Goal: Transaction & Acquisition: Purchase product/service

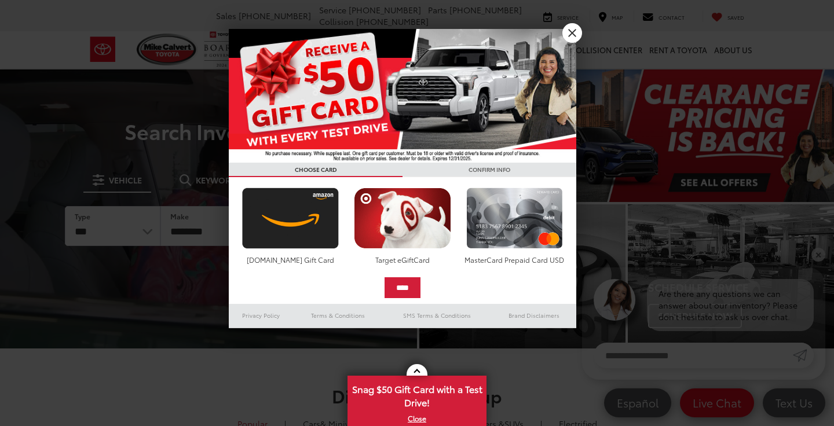
click at [578, 23] on div at bounding box center [417, 213] width 834 height 426
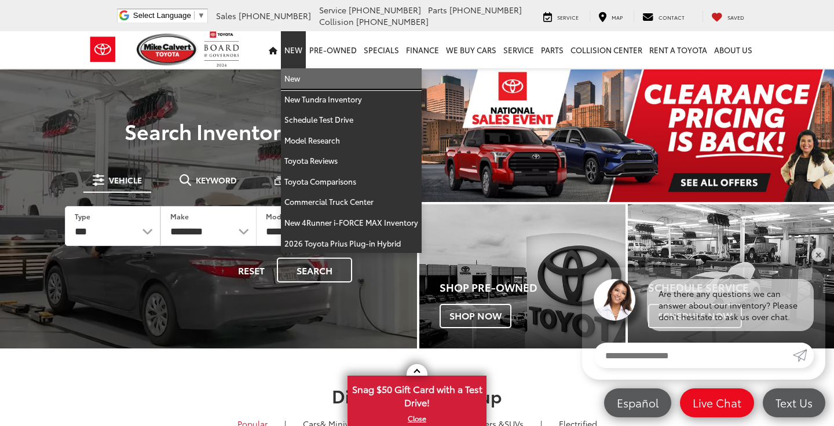
click at [298, 76] on link "New" at bounding box center [351, 78] width 141 height 21
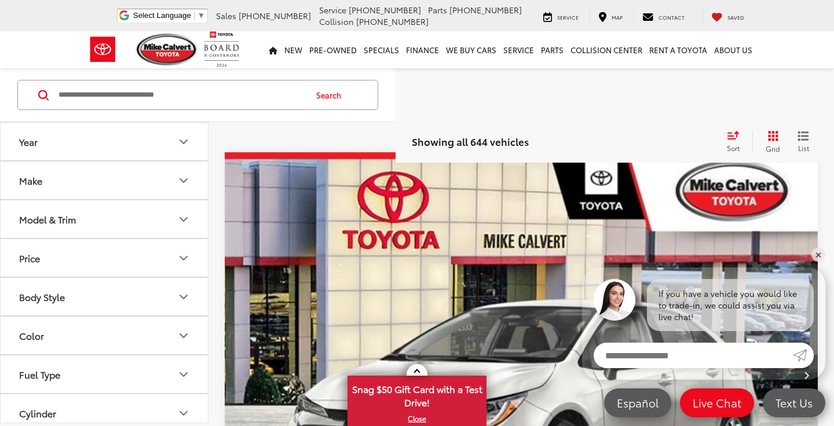
click at [171, 177] on button "Make" at bounding box center [105, 181] width 208 height 38
click at [184, 174] on div "Make" at bounding box center [184, 181] width 14 height 14
click at [160, 217] on button "Model & Trim" at bounding box center [105, 219] width 208 height 38
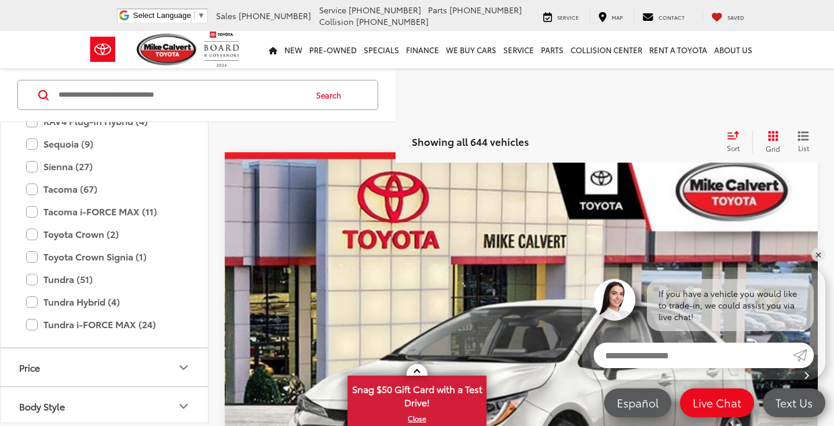
scroll to position [655, 0]
click at [93, 191] on label "Tacoma (67)" at bounding box center [104, 190] width 156 height 20
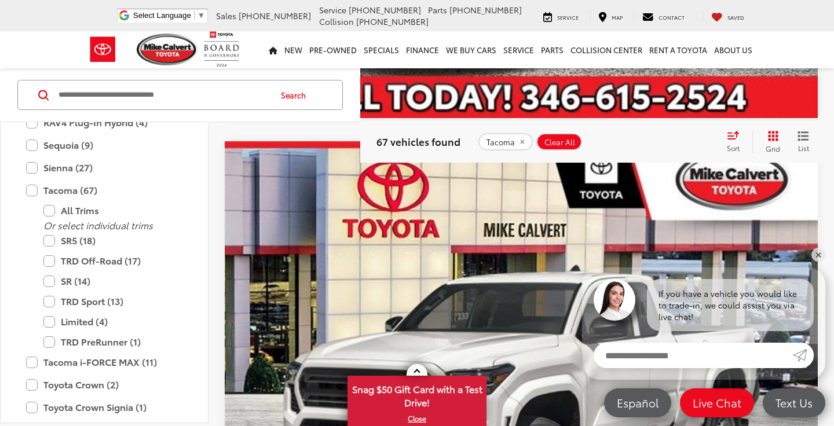
scroll to position [650, 0]
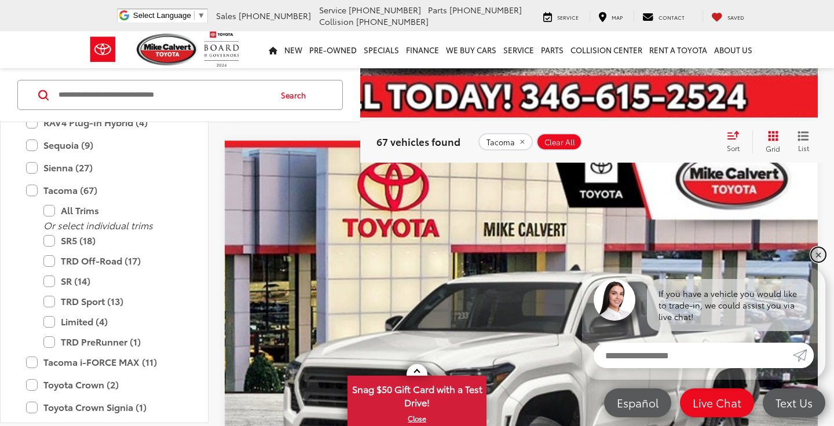
click at [819, 252] on link "✕" at bounding box center [818, 255] width 14 height 14
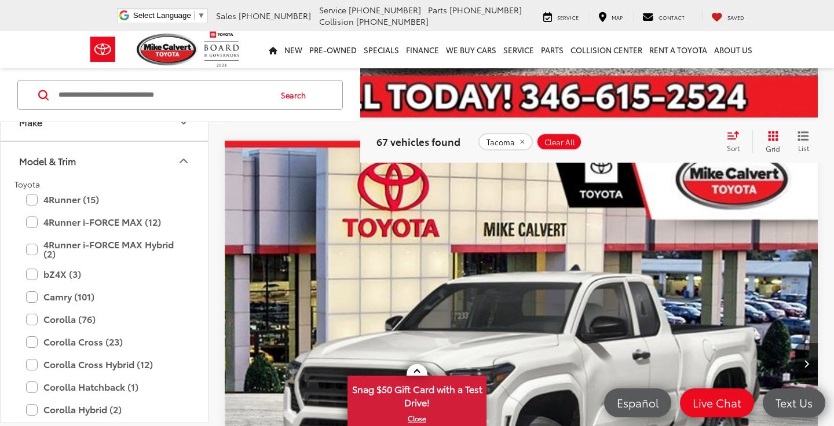
scroll to position [58, 0]
click at [182, 157] on icon "Model & Trim" at bounding box center [184, 162] width 14 height 14
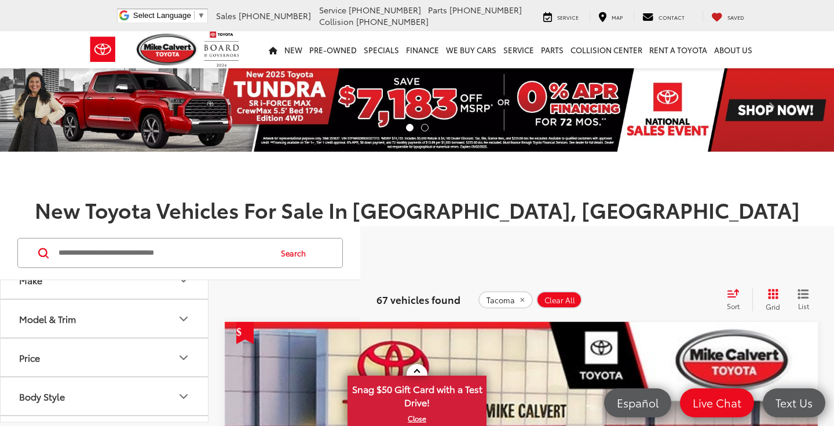
scroll to position [0, 0]
click at [769, 102] on span at bounding box center [770, 109] width 17 height 17
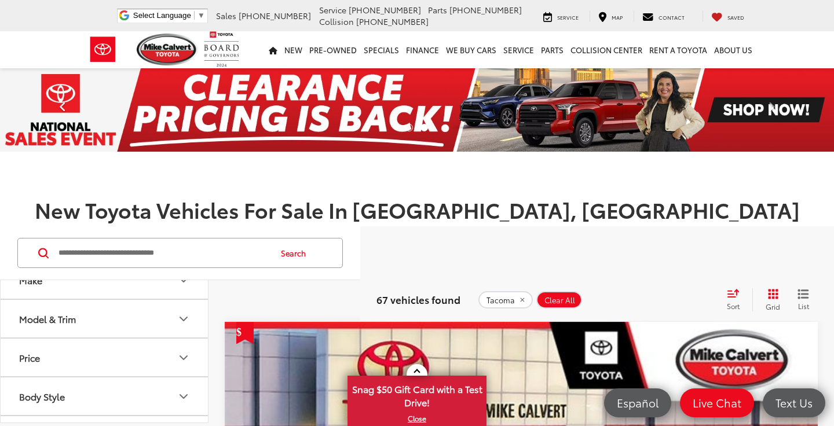
click at [64, 103] on span at bounding box center [62, 109] width 17 height 17
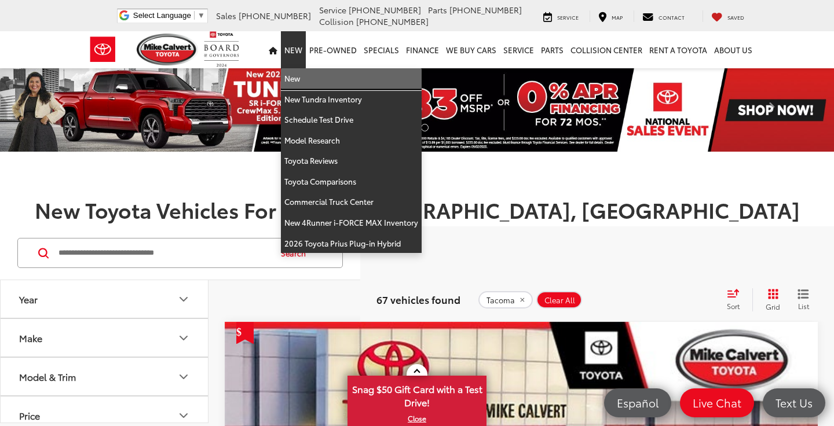
click at [300, 82] on link "New" at bounding box center [351, 78] width 141 height 21
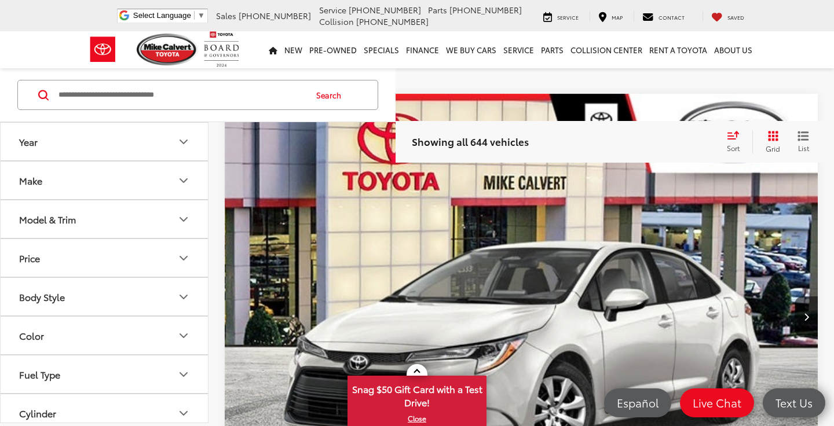
scroll to position [234, 0]
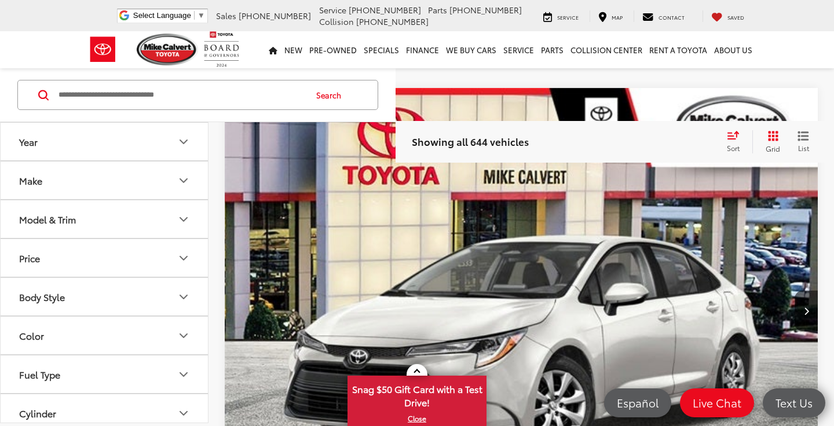
click at [165, 184] on button "Make" at bounding box center [105, 181] width 208 height 38
click at [122, 285] on button "Model & Trim" at bounding box center [105, 293] width 208 height 38
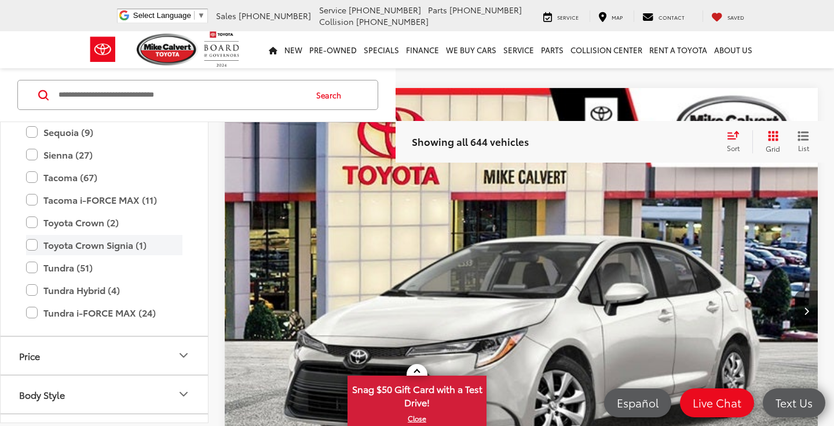
scroll to position [738, 0]
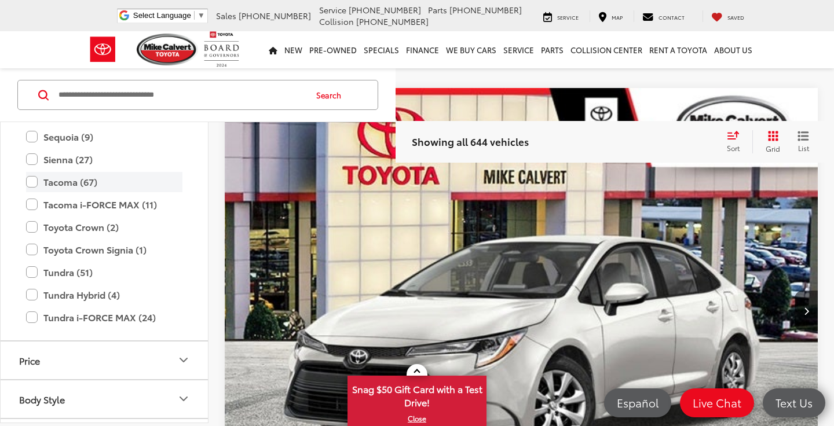
click at [70, 179] on label "Tacoma (67)" at bounding box center [104, 181] width 156 height 20
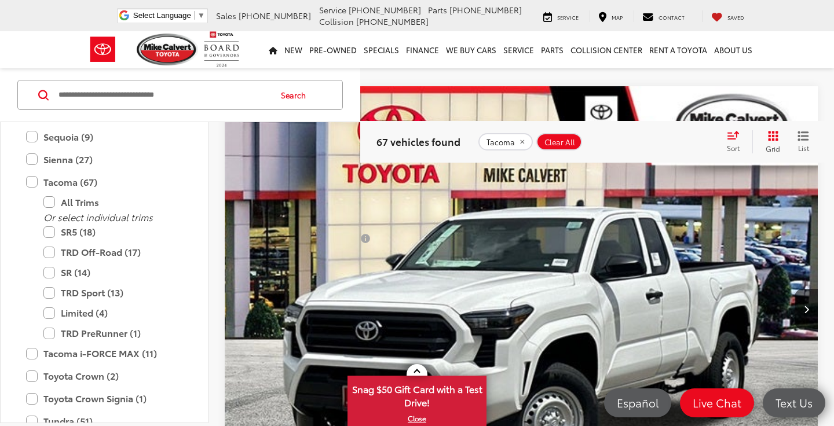
scroll to position [414, 0]
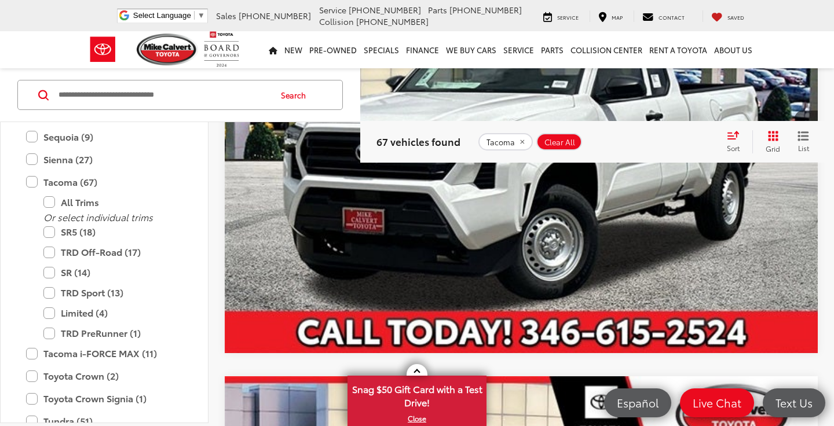
click at [445, 273] on img "2025 Toyota Tacoma SR 0" at bounding box center [521, 131] width 595 height 446
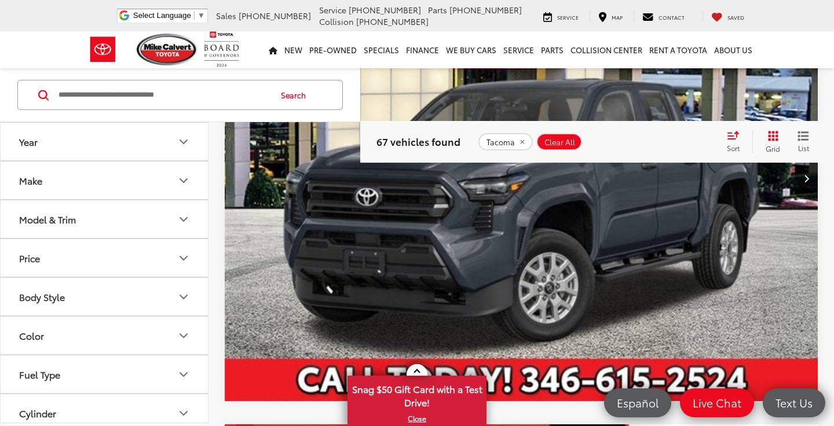
click at [382, 327] on img "2025 Toyota Tacoma SR 0" at bounding box center [521, 179] width 595 height 446
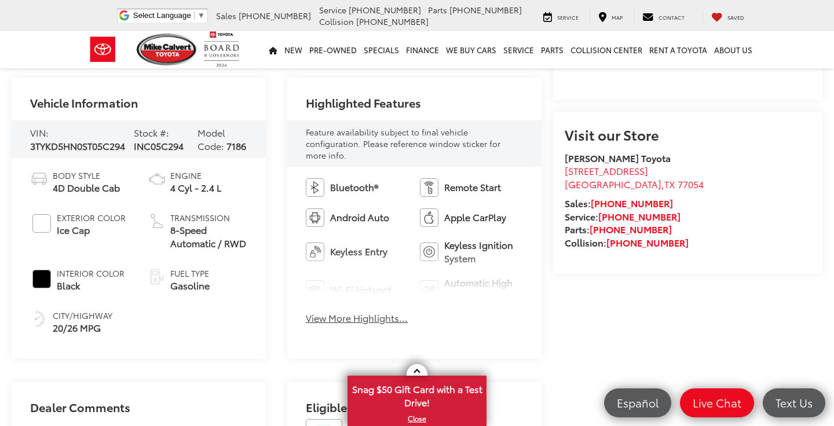
scroll to position [391, 0]
click at [385, 311] on button "View More Highlights..." at bounding box center [357, 317] width 102 height 13
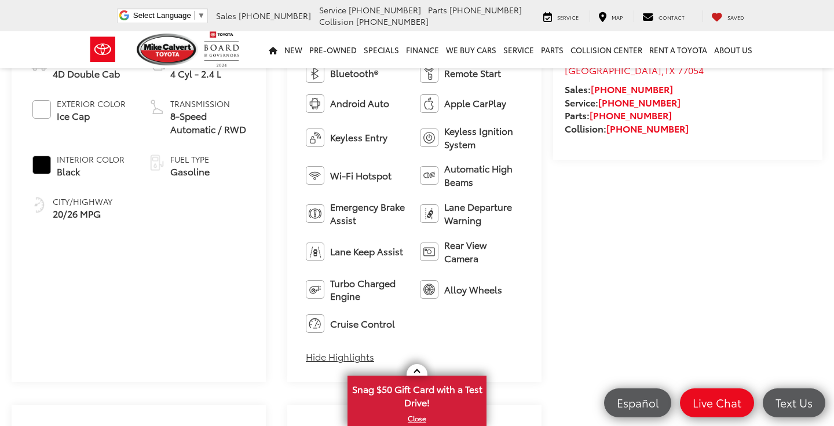
scroll to position [506, 0]
click at [358, 350] on button "Hide Highlights" at bounding box center [340, 356] width 68 height 13
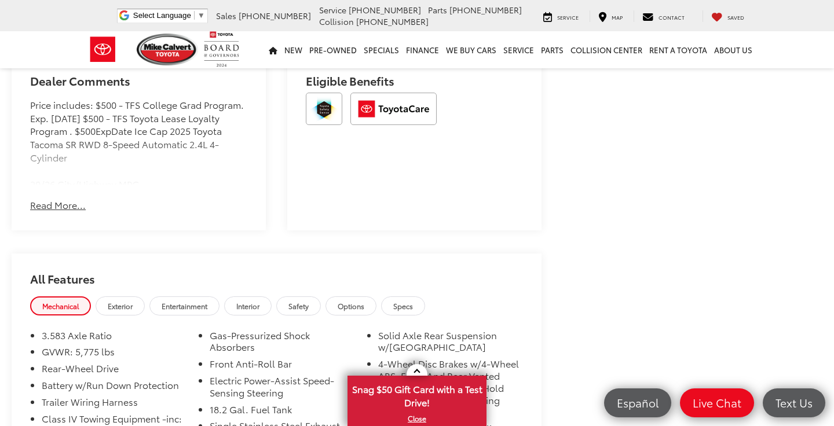
scroll to position [720, 0]
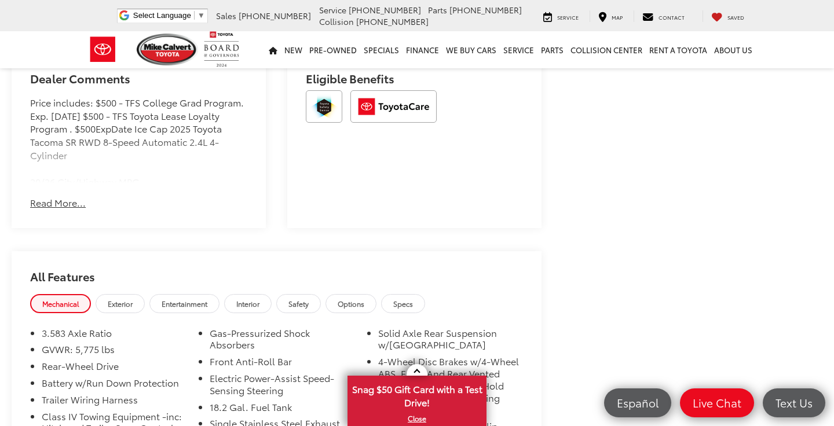
click at [53, 200] on button "Read More..." at bounding box center [58, 202] width 56 height 13
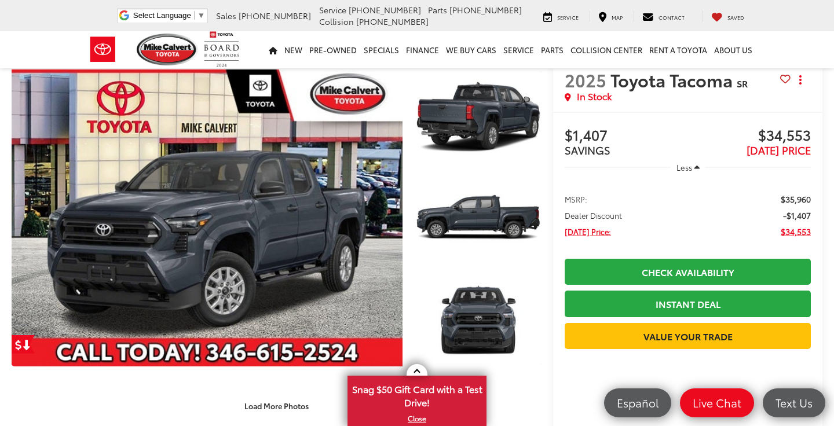
scroll to position [0, 0]
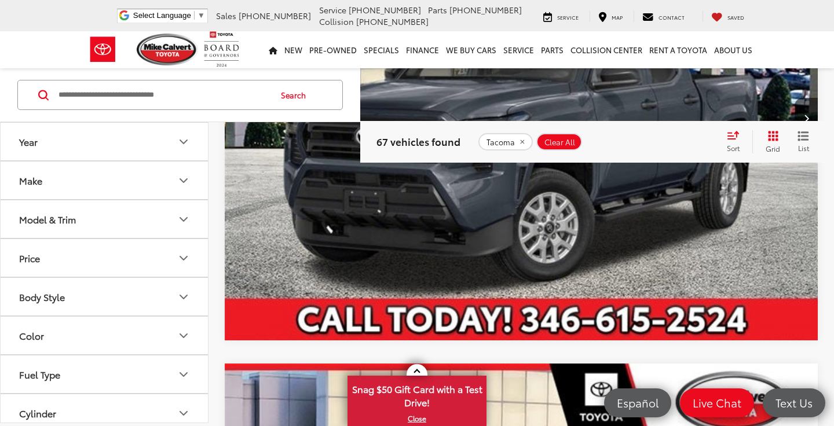
scroll to position [1842, 0]
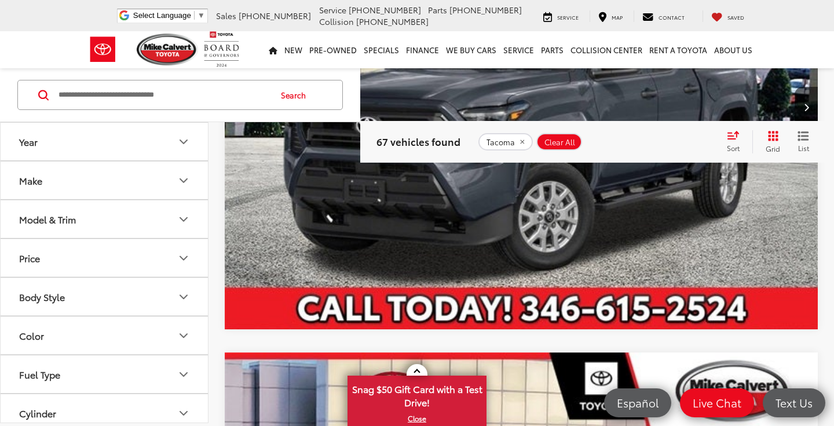
click at [460, 226] on img "2025 Toyota Tacoma SR 0" at bounding box center [521, 108] width 595 height 446
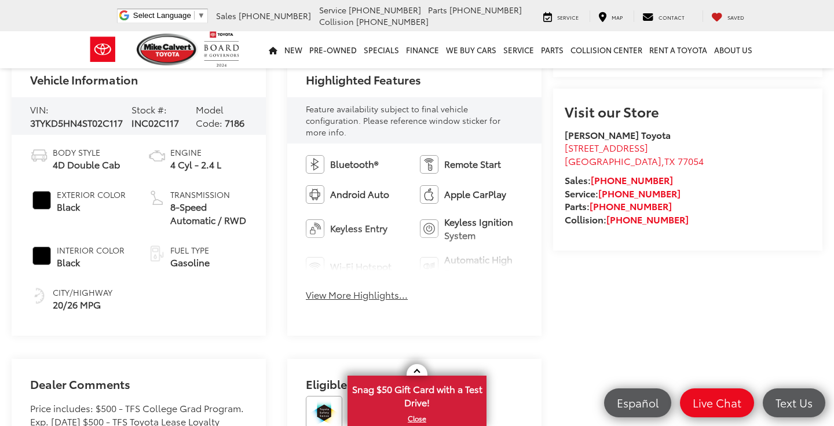
scroll to position [405, 0]
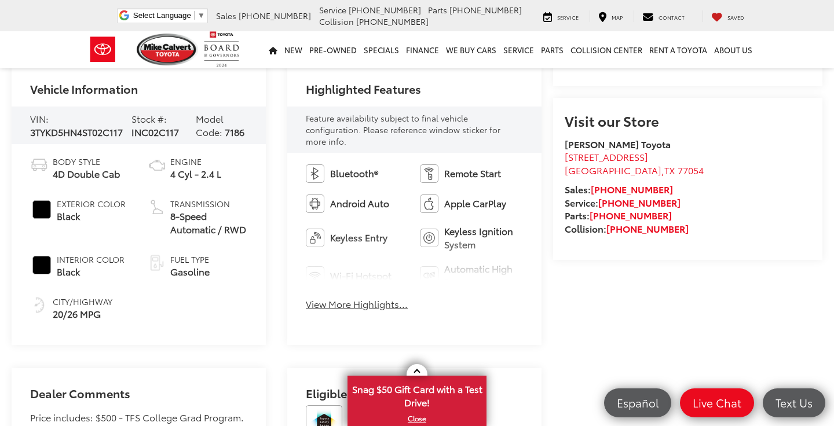
click at [388, 298] on button "View More Highlights..." at bounding box center [357, 304] width 102 height 13
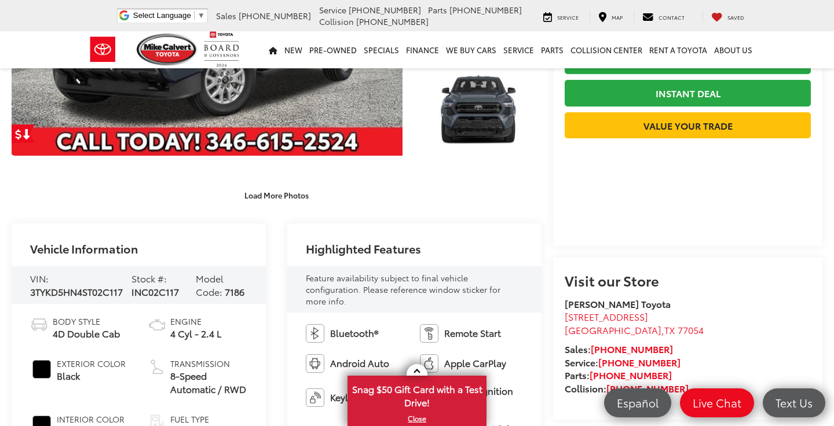
scroll to position [240, 0]
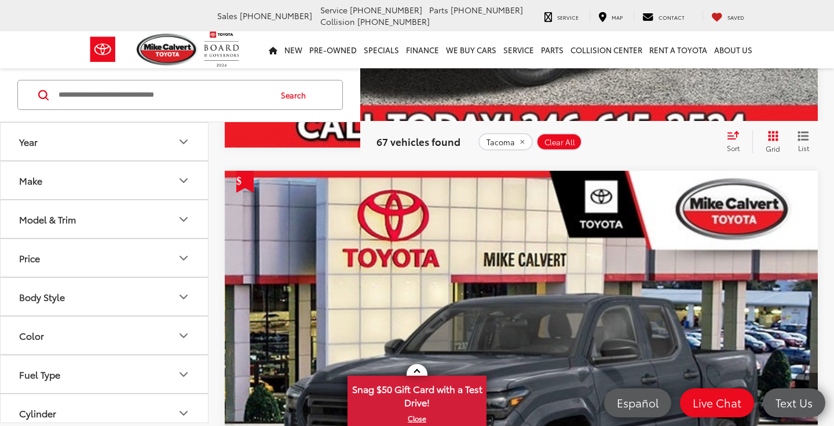
scroll to position [1295, 0]
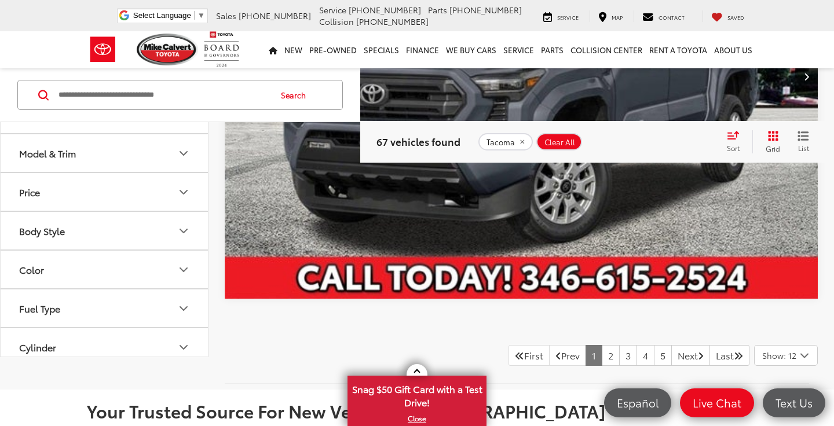
scroll to position [5531, 0]
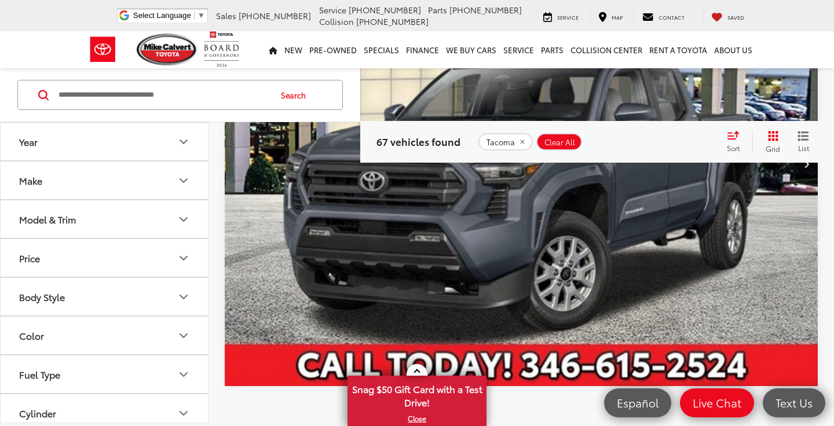
click at [538, 246] on img "2025 Toyota Tacoma SR5 0" at bounding box center [521, 165] width 595 height 446
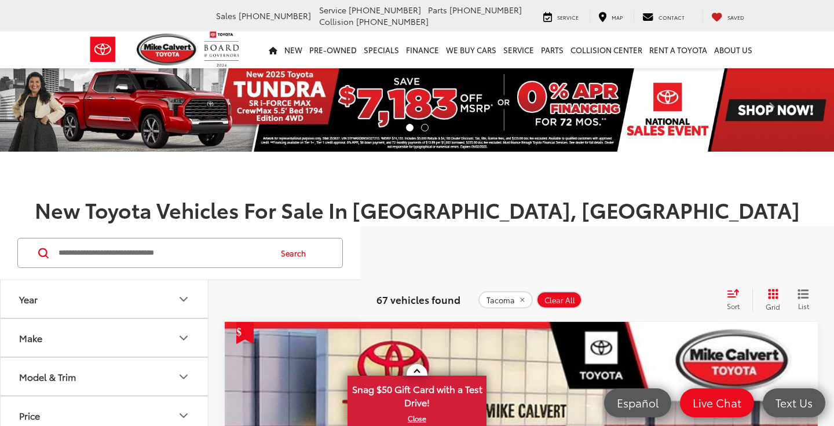
scroll to position [479, 0]
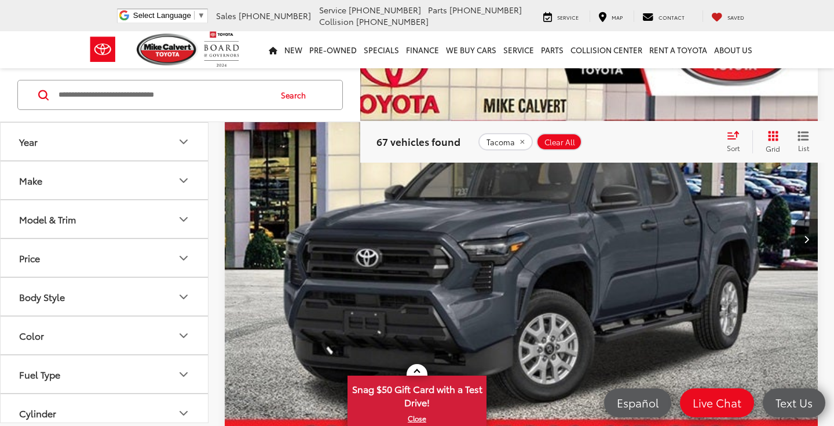
scroll to position [1341, 0]
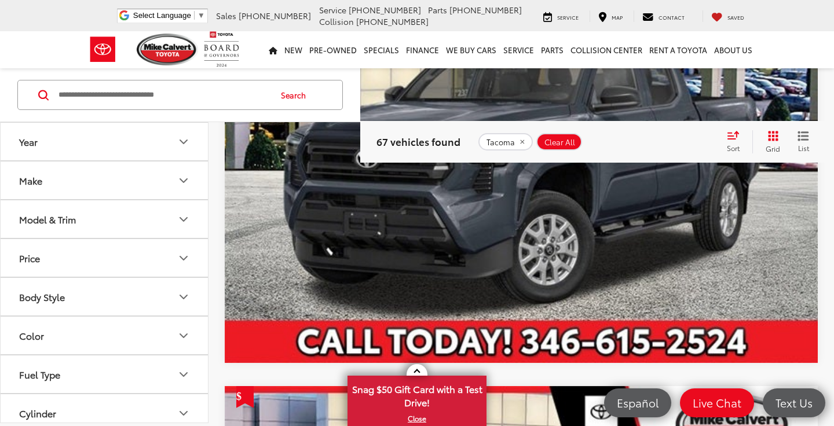
click at [500, 234] on img "2025 Toyota Tacoma SR 0" at bounding box center [521, 141] width 595 height 446
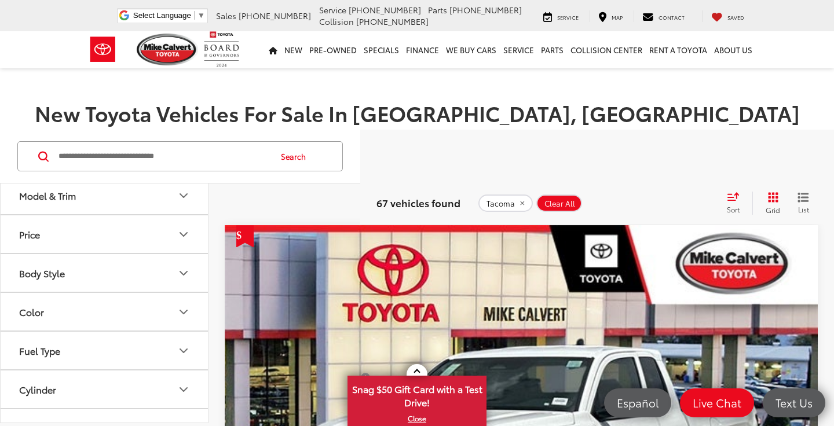
scroll to position [84, 0]
click at [168, 266] on button "Body Style" at bounding box center [105, 274] width 208 height 38
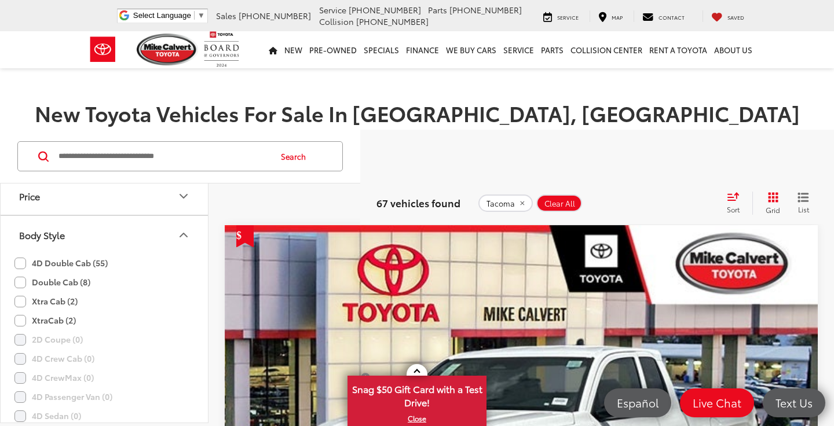
scroll to position [133, 0]
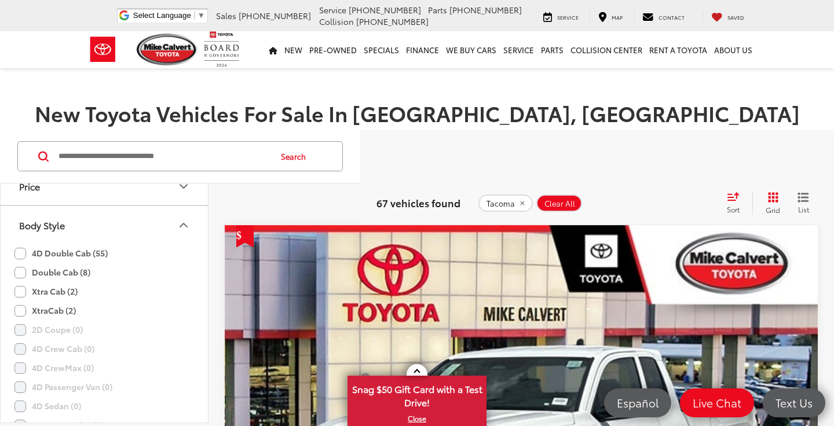
click at [177, 222] on div "Body Style" at bounding box center [184, 225] width 14 height 14
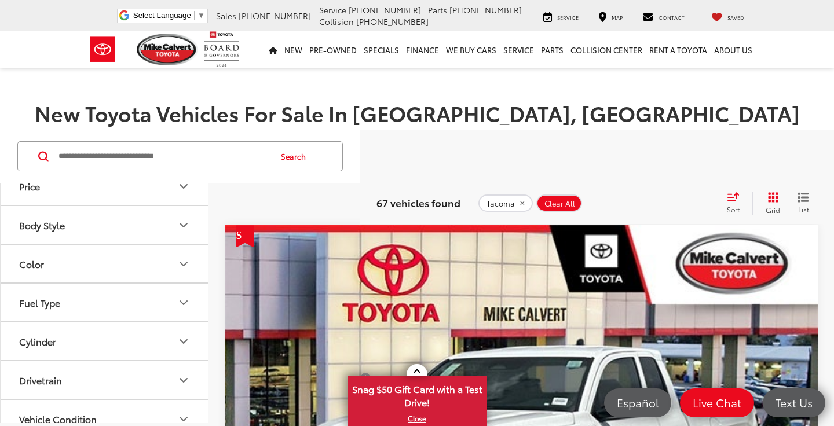
click at [177, 222] on icon "Body Style" at bounding box center [184, 225] width 14 height 14
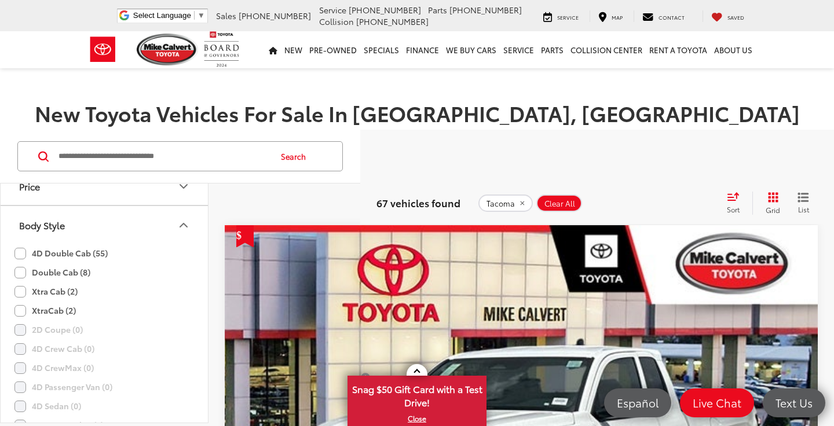
click at [46, 274] on label "Double Cab (8)" at bounding box center [52, 272] width 76 height 19
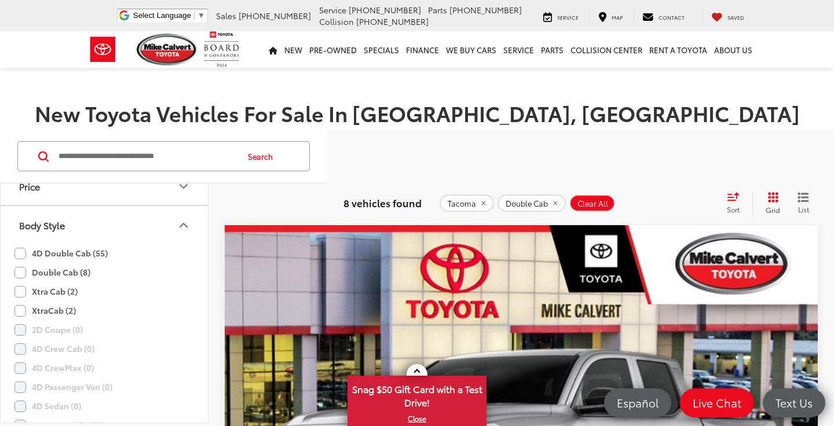
click at [182, 218] on icon "Body Style" at bounding box center [184, 225] width 14 height 14
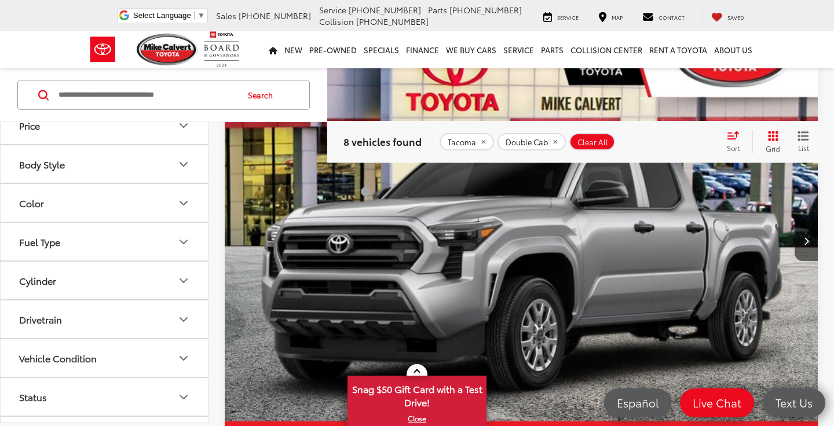
scroll to position [449, 0]
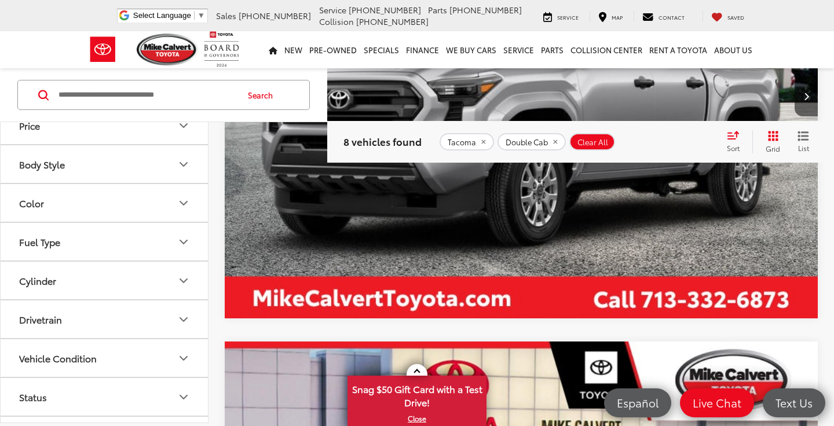
click at [475, 206] on img "2025 Toyota Tacoma SR 0" at bounding box center [521, 96] width 595 height 446
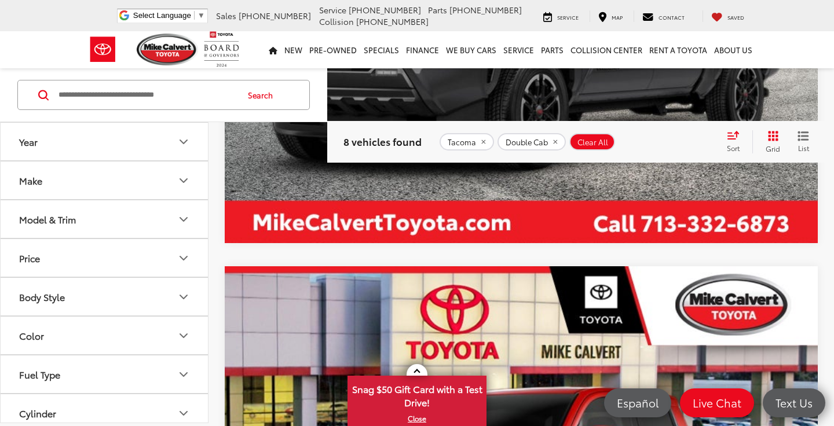
scroll to position [1300, 0]
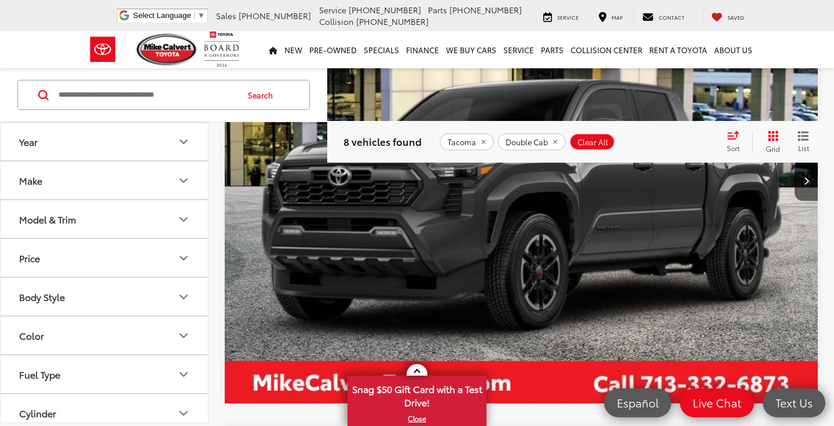
click at [482, 207] on img "2025 Toyota Tacoma TRD Sport 0" at bounding box center [521, 181] width 595 height 446
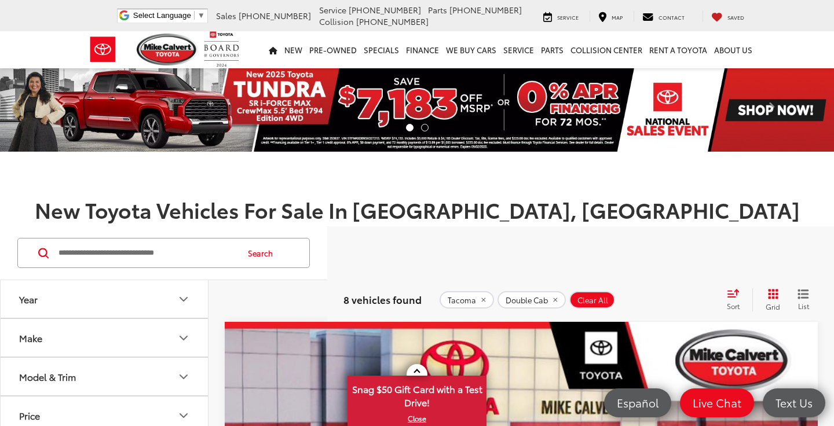
scroll to position [341, 0]
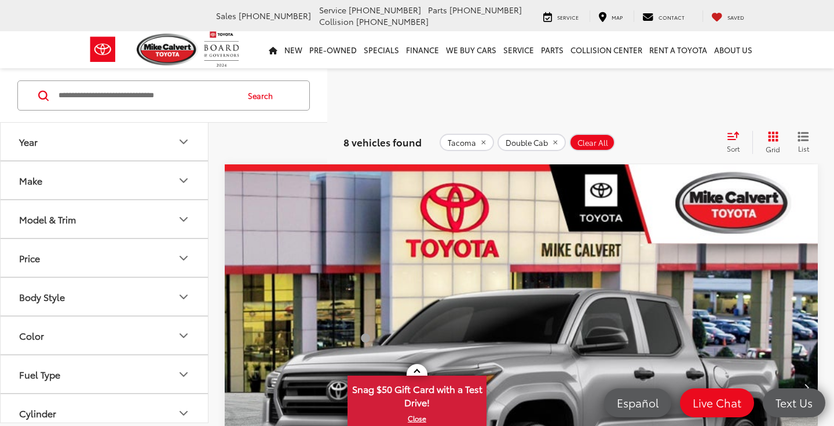
scroll to position [157, 0]
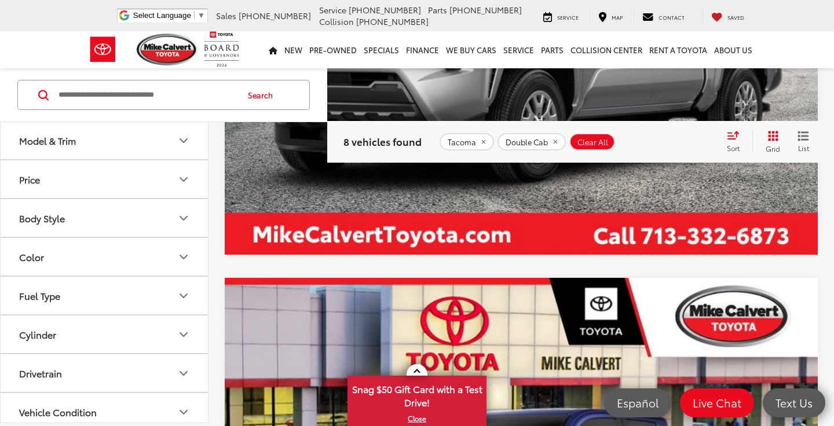
scroll to position [91, 0]
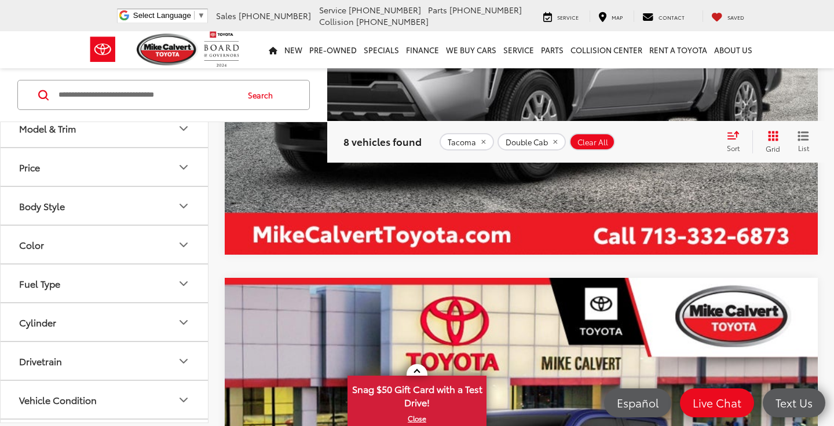
click at [176, 204] on button "Body Style" at bounding box center [105, 206] width 208 height 38
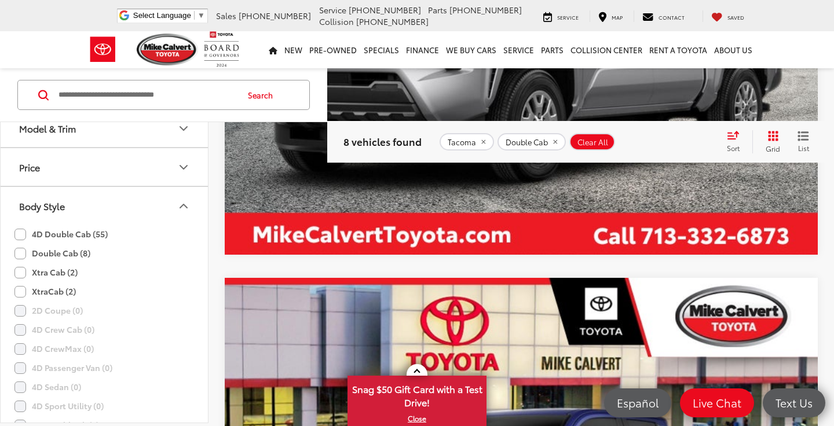
click at [19, 250] on label "Double Cab (8)" at bounding box center [52, 253] width 76 height 19
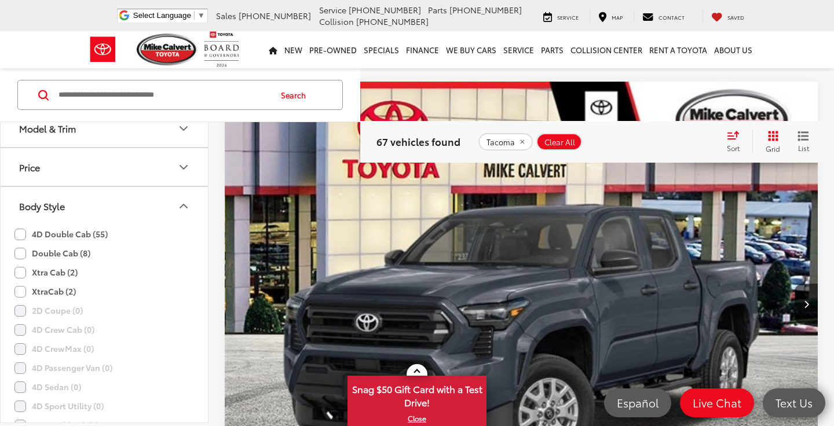
scroll to position [1337, 0]
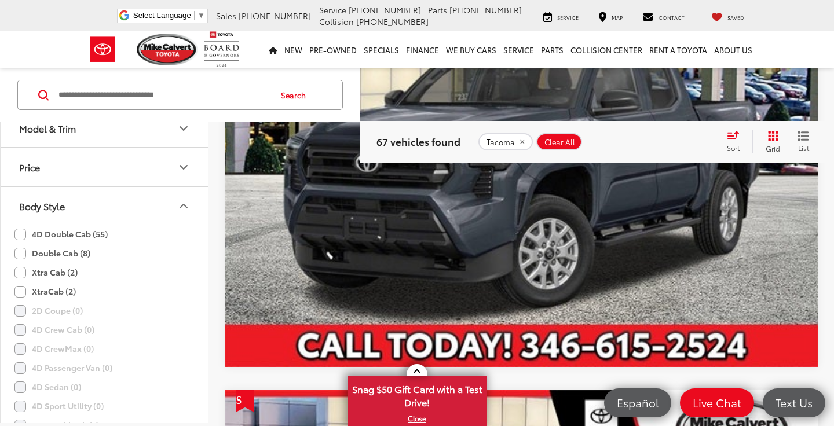
click at [559, 278] on img "2025 Toyota Tacoma SR 0" at bounding box center [521, 145] width 595 height 446
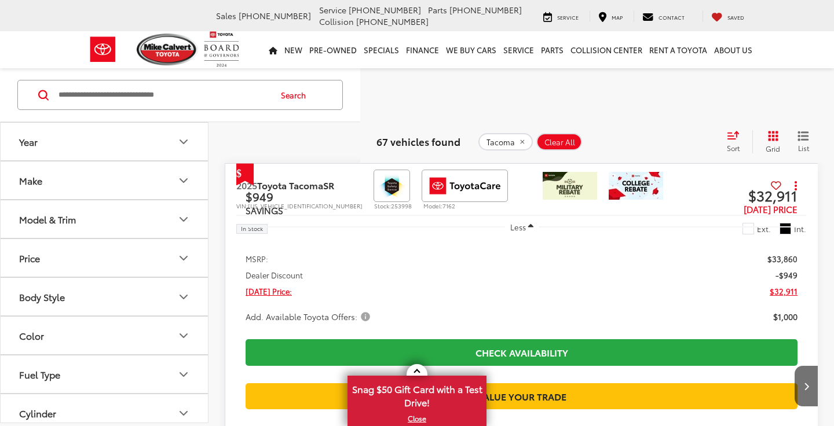
scroll to position [157, 0]
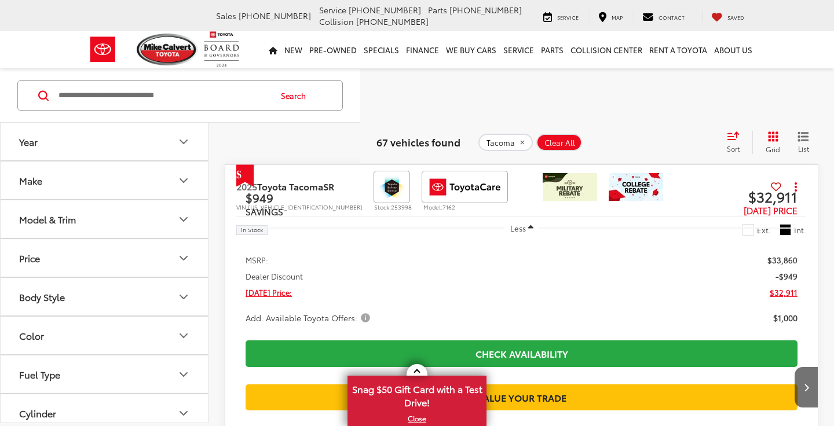
click at [177, 142] on icon "Year" at bounding box center [184, 142] width 14 height 14
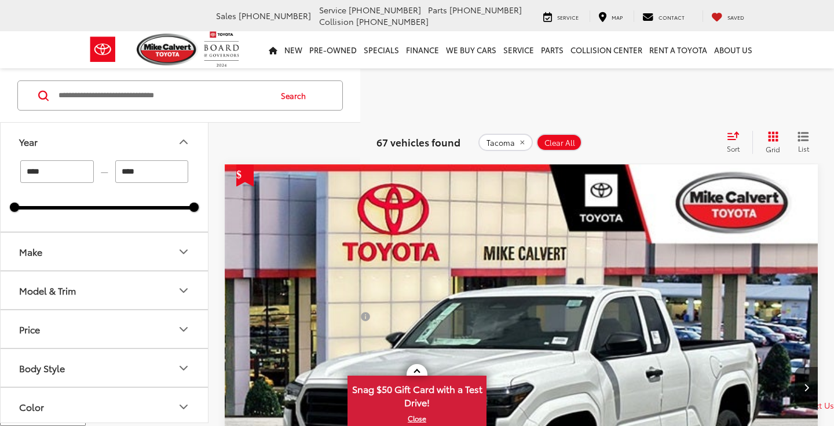
click at [239, 132] on div "Year **** — **** 2024 2025 Make Model & Trim Price ****** — ****** 30000 61000 …" at bounding box center [417, 385] width 834 height 632
click at [182, 140] on icon "Year" at bounding box center [184, 142] width 14 height 14
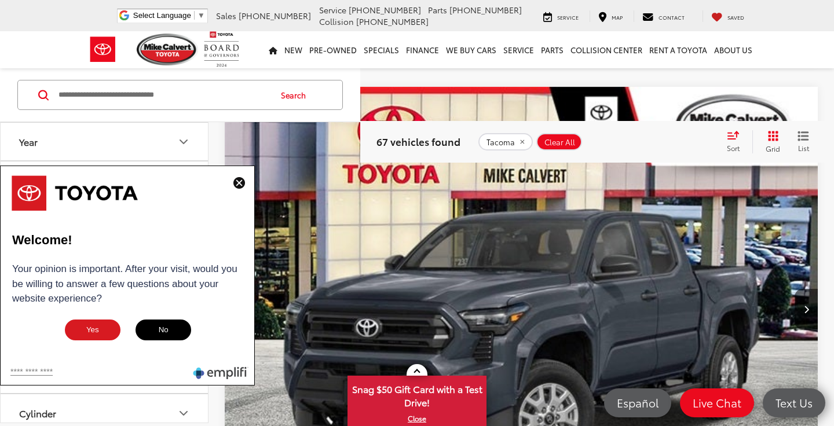
scroll to position [1337, 0]
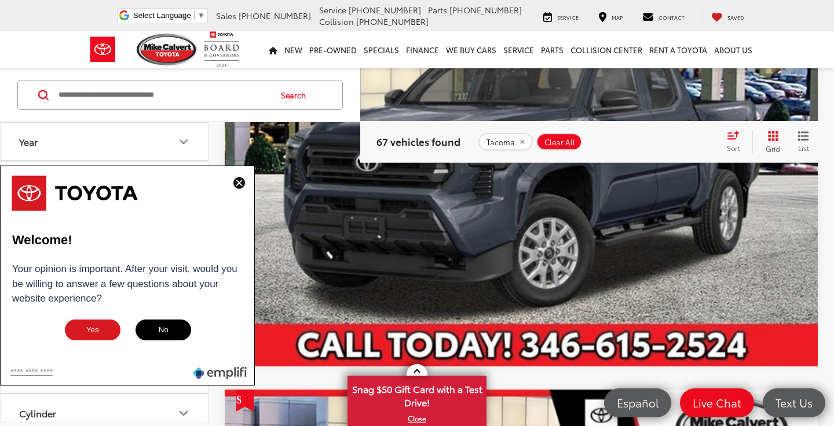
click at [235, 185] on img at bounding box center [239, 183] width 12 height 12
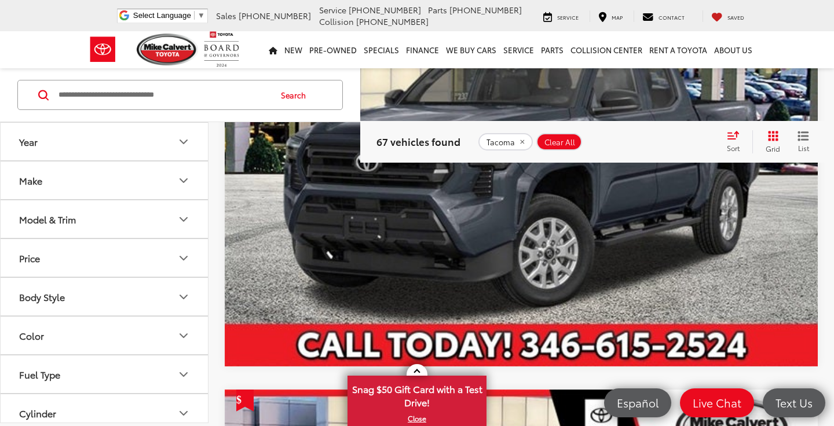
scroll to position [0, 0]
click at [137, 210] on button "Model & Trim" at bounding box center [105, 219] width 208 height 38
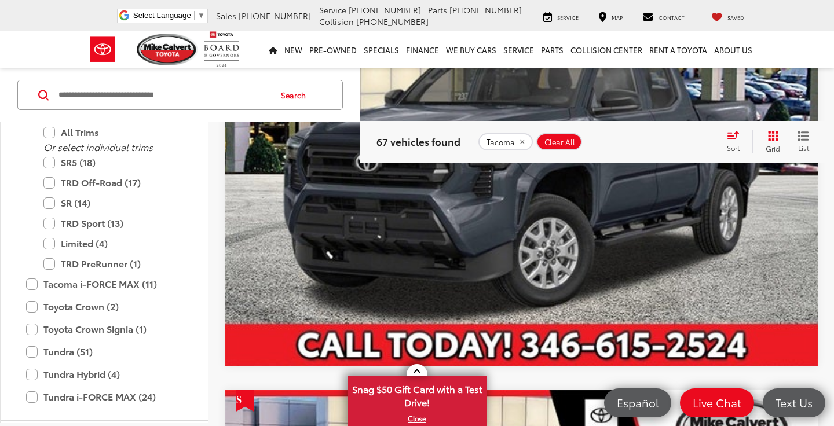
scroll to position [730, 0]
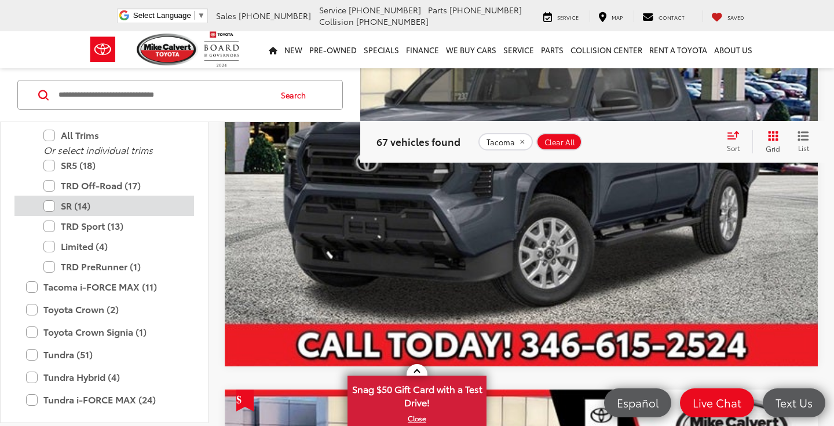
click at [74, 206] on label "SR (14)" at bounding box center [112, 206] width 139 height 20
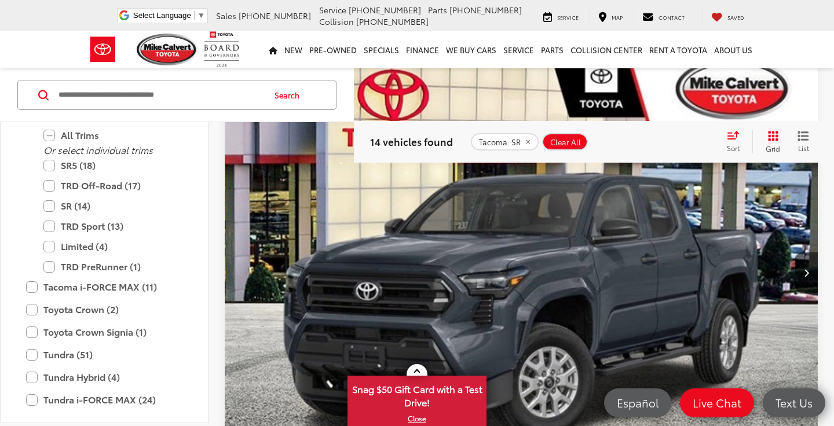
scroll to position [1228, 0]
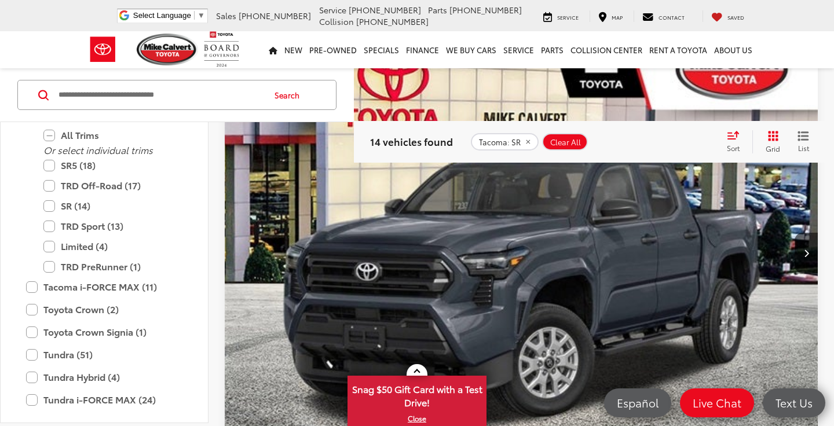
click at [621, 227] on img "2025 Toyota Tacoma SR 0" at bounding box center [521, 254] width 595 height 446
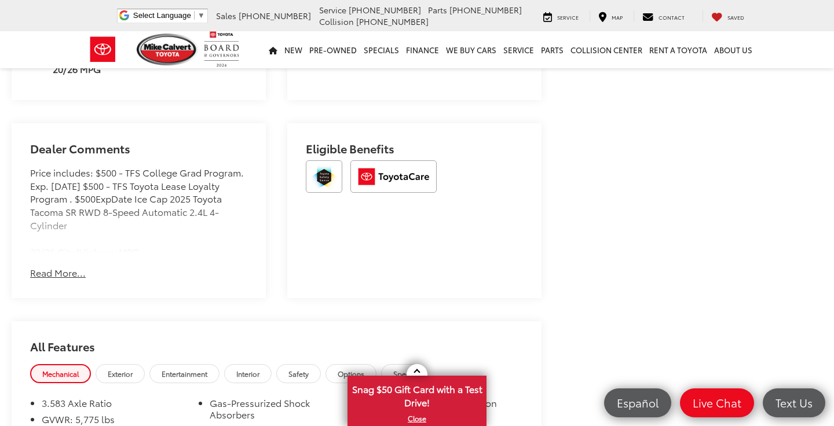
scroll to position [650, 0]
click at [58, 267] on button "Read More..." at bounding box center [58, 273] width 56 height 13
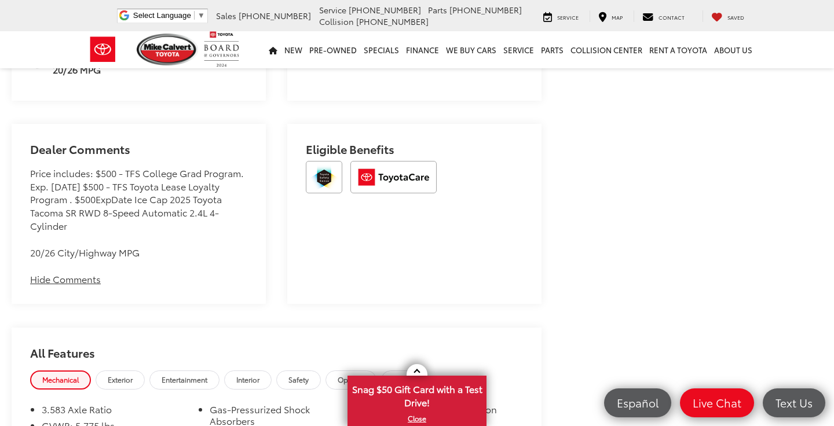
click at [60, 404] on li "3.583 Axle Ratio" at bounding box center [114, 412] width 145 height 17
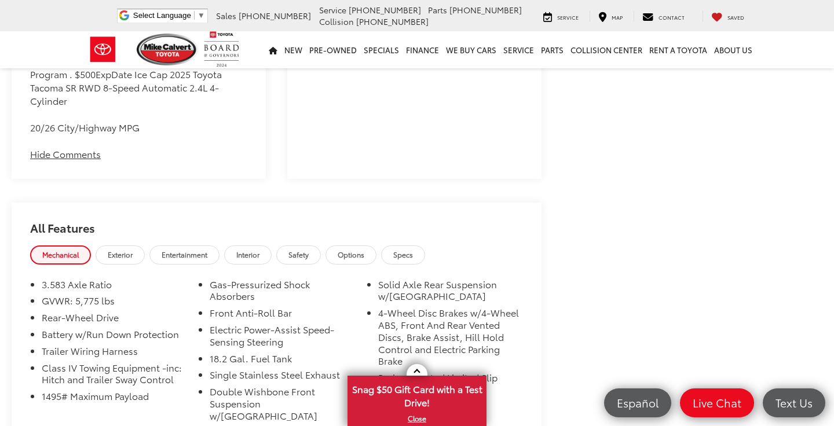
click at [54, 267] on div "3.583 Axle Ratio GVWR: 5,775 lbs Rear-Wheel Drive Battery w/Run Down Protection…" at bounding box center [277, 356] width 530 height 178
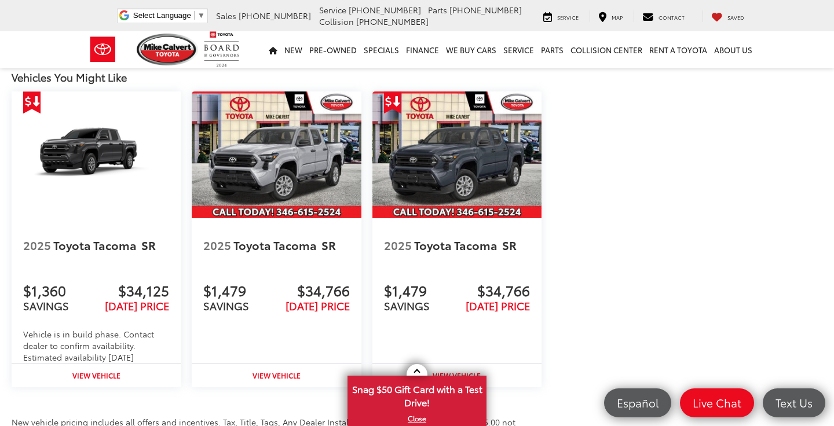
scroll to position [1358, 0]
